Goal: Information Seeking & Learning: Learn about a topic

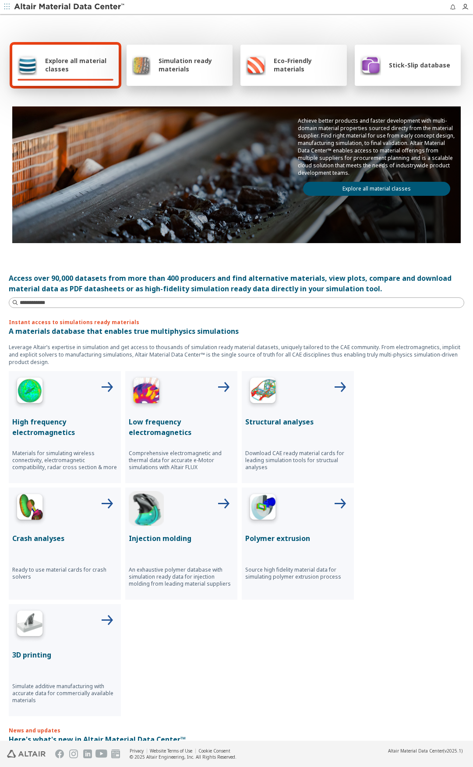
click at [410, 581] on div "High frequency electromagnetics Materials for simulating wireless connectivity,…" at bounding box center [237, 543] width 456 height 345
click at [168, 307] on div at bounding box center [237, 302] width 456 height 11
click at [168, 299] on input at bounding box center [242, 302] width 444 height 9
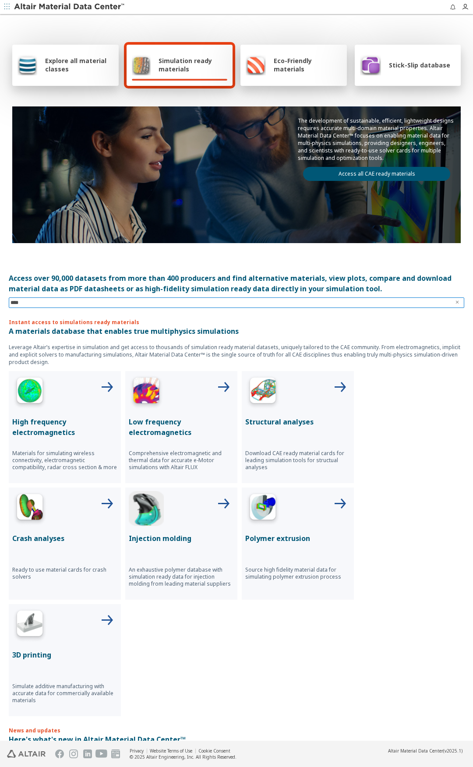
type input "*****"
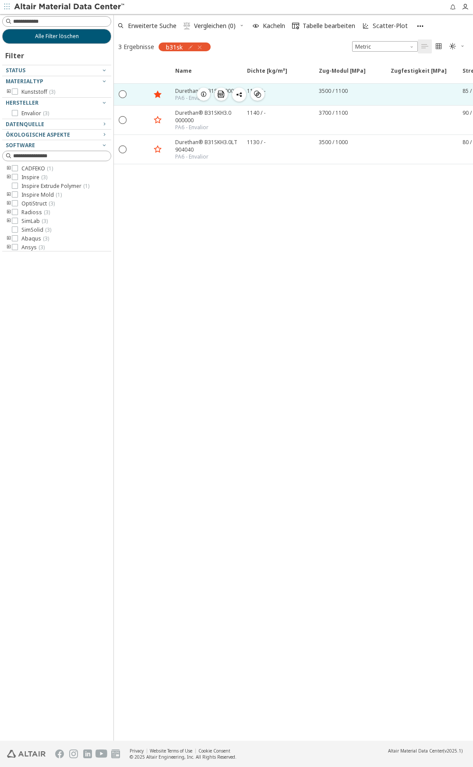
click at [388, 92] on div at bounding box center [421, 94] width 72 height 21
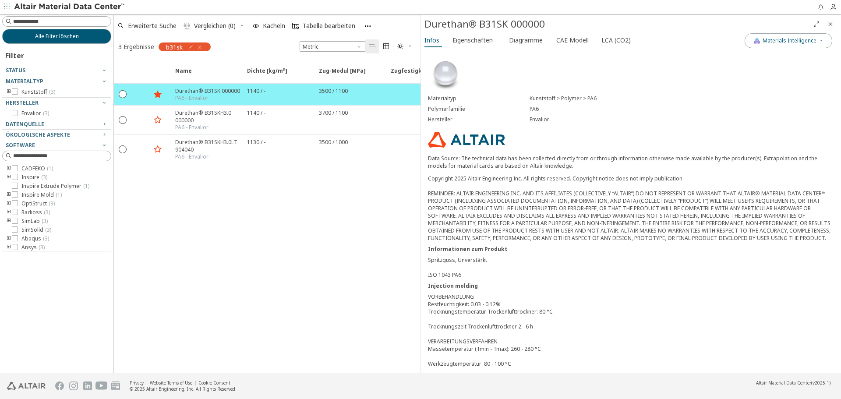
click at [473, 267] on div "Spritzguss, Unverstärkt ISO 1043 PA6" at bounding box center [631, 267] width 406 height 22
click at [473, 42] on span "Diagramme" at bounding box center [526, 40] width 34 height 14
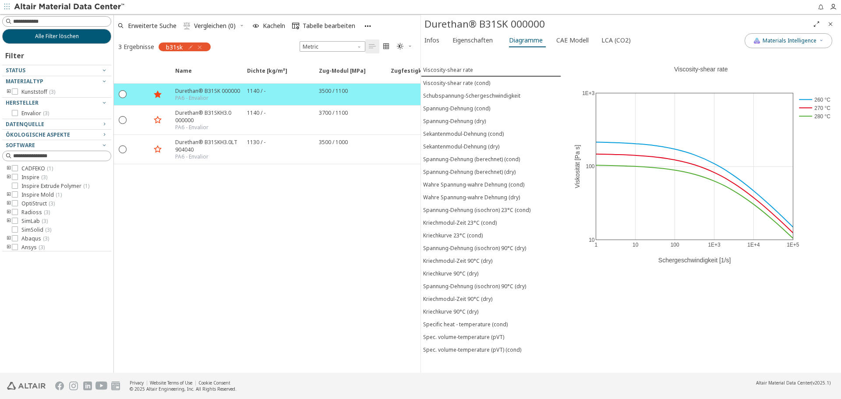
click at [473, 342] on div "1 10 100 1E+3 1E+4 1E+5 10 100 1E+3 260 °C 270 °C 280 °C Viscosity-shear rate S…" at bounding box center [701, 210] width 280 height 323
click at [203, 225] on div "Name Dichte [kg/m³] Dichte [kg/m³] ISO 1183 Zug-Modul [MPa] Zug-Modul [MPa] ISO…" at bounding box center [267, 216] width 307 height 313
click at [275, 334] on div "Name Dichte [kg/m³] Dichte [kg/m³] ISO 1183 Zug-Modul [MPa] Zug-Modul [MPa] ISO…" at bounding box center [267, 216] width 307 height 313
click at [395, 277] on div "Name Dichte [kg/m³] Dichte [kg/m³] ISO 1183 Zug-Modul [MPa] Zug-Modul [MPa] ISO…" at bounding box center [267, 216] width 307 height 313
